Goal: Use online tool/utility: Utilize a website feature to perform a specific function

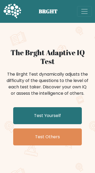
click at [53, 115] on link "Test Yourself" at bounding box center [47, 115] width 69 height 17
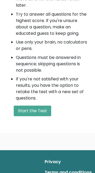
scroll to position [347, 0]
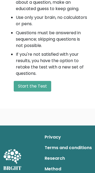
click at [45, 88] on button "Start the Test" at bounding box center [33, 86] width 38 height 11
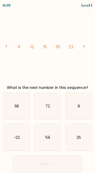
click at [74, 95] on icon "8" at bounding box center [79, 106] width 26 height 26
click at [48, 88] on input "c. 8" at bounding box center [48, 86] width 0 height 1
radio input "true"
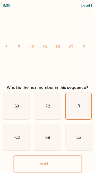
click at [56, 160] on button "Next" at bounding box center [47, 163] width 69 height 17
